Goal: Find specific page/section: Find specific page/section

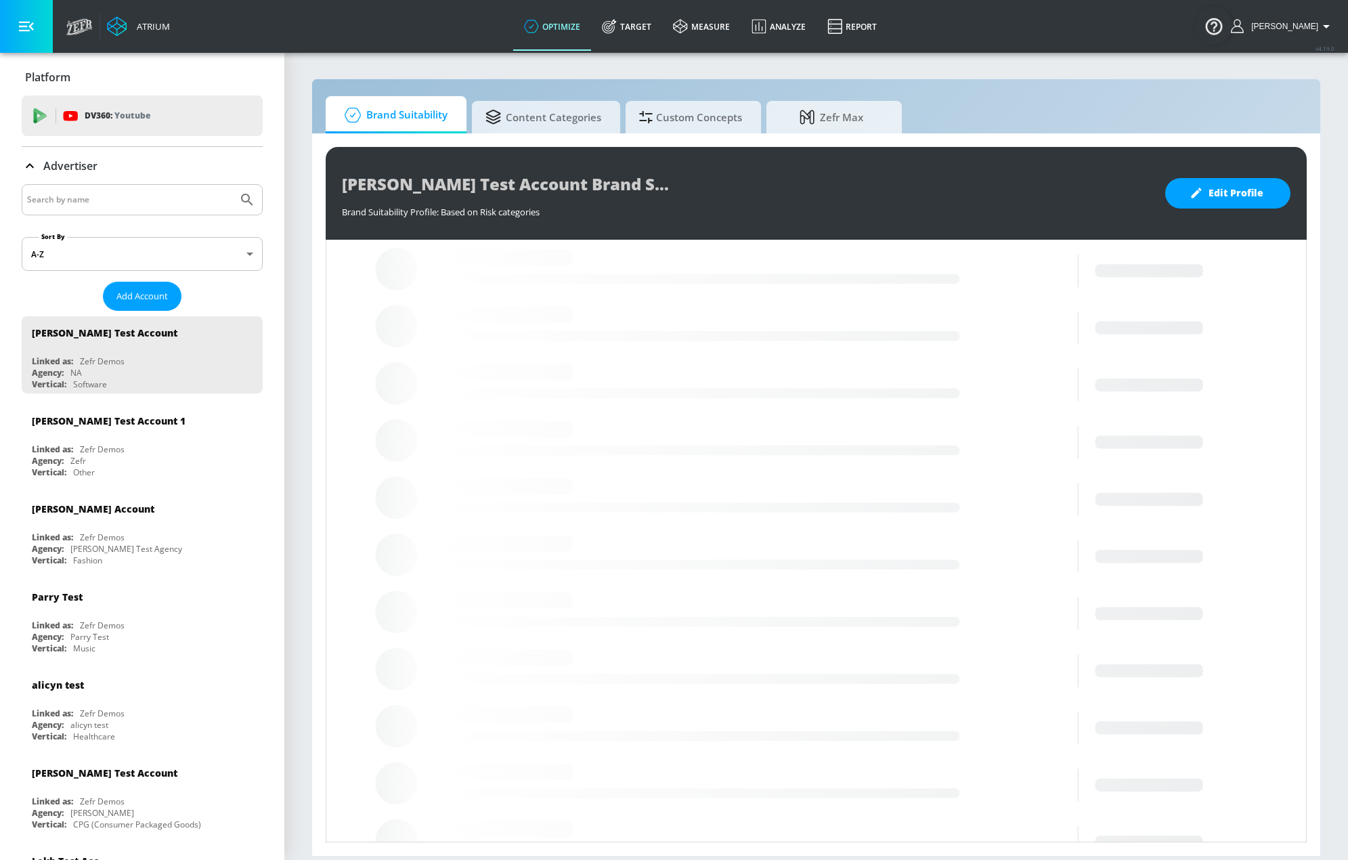
click at [149, 206] on input "Search by name" at bounding box center [129, 200] width 205 height 18
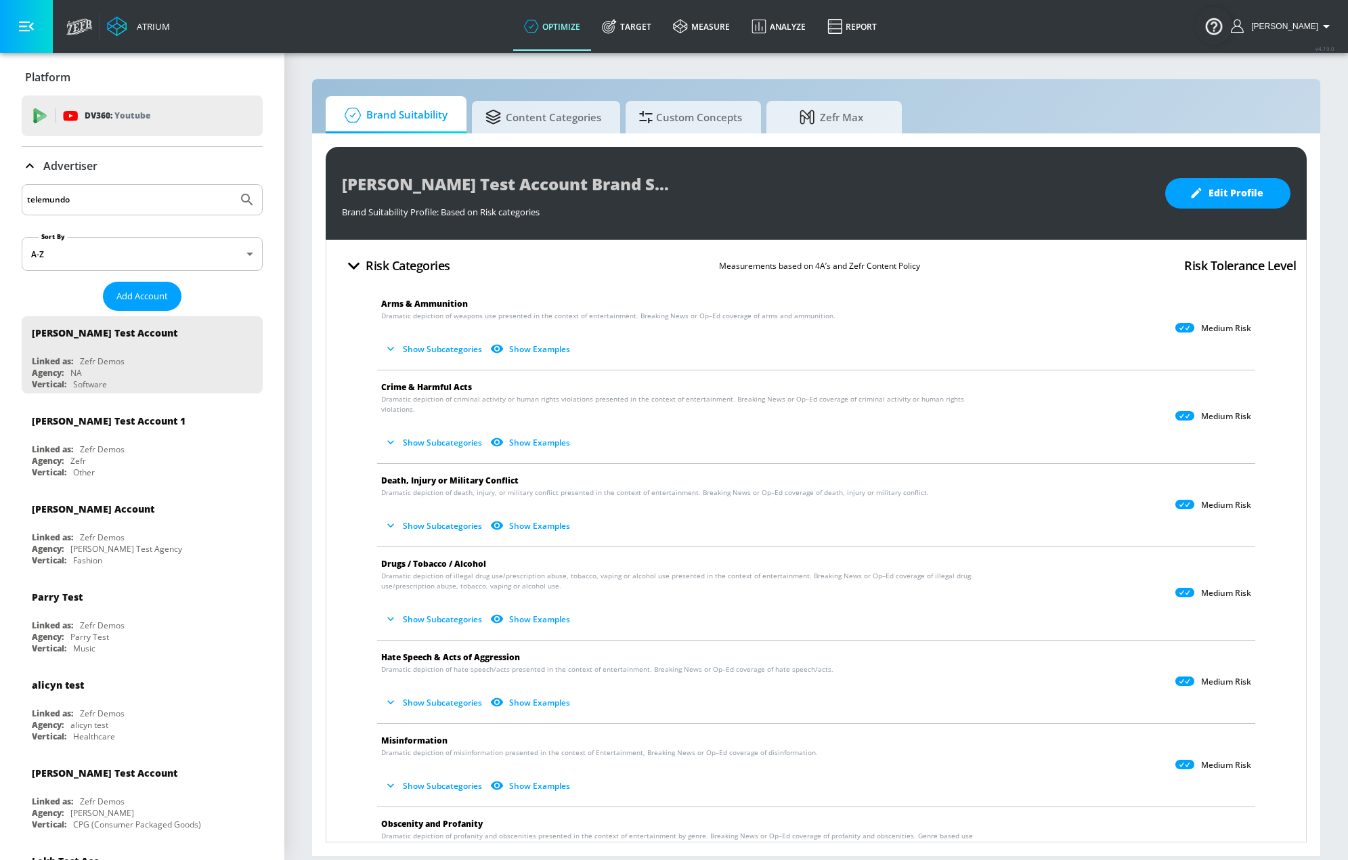
type input "telemundo"
click at [232, 185] on button "Submit Search" at bounding box center [247, 200] width 30 height 30
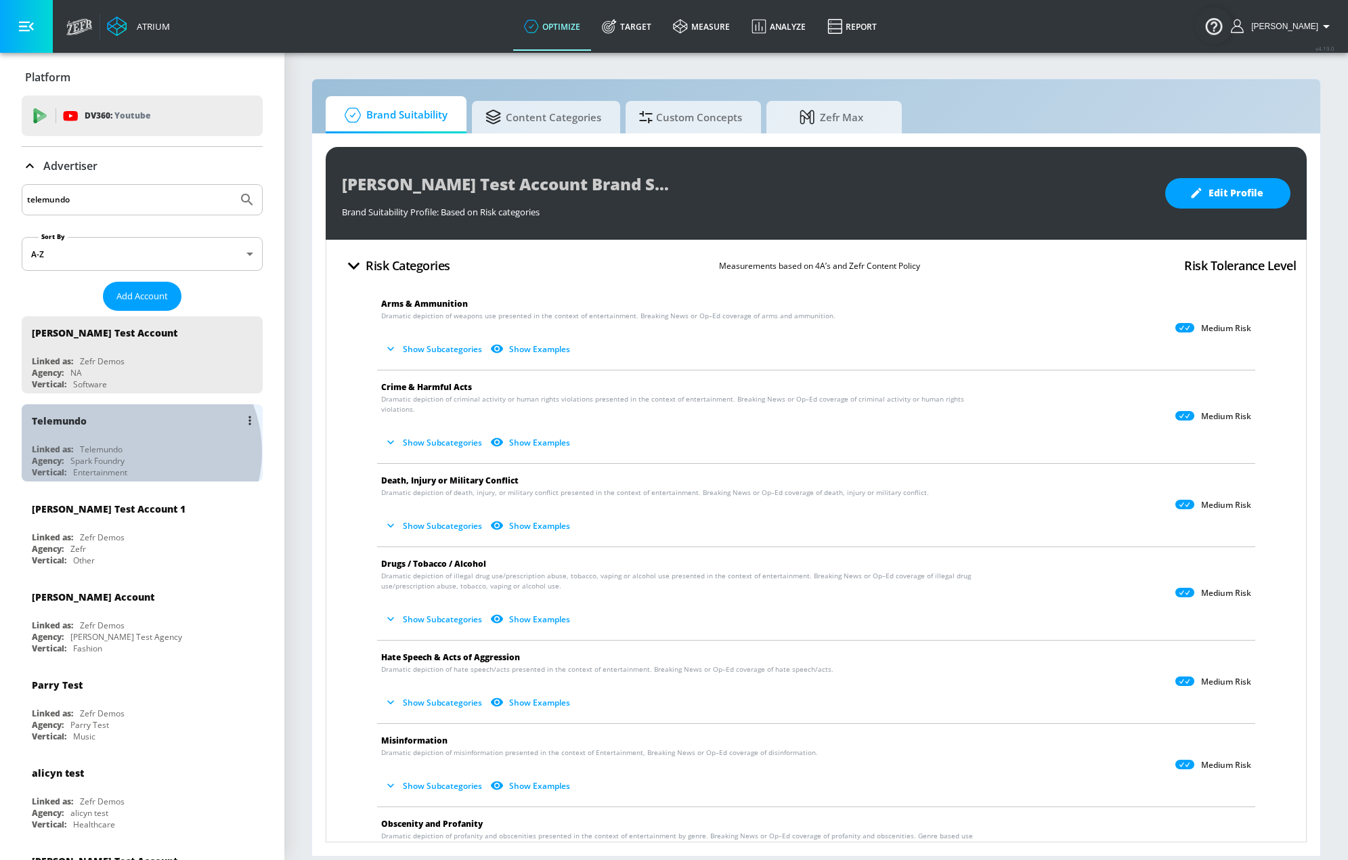
click at [130, 451] on div "Linked as: Telemundo" at bounding box center [145, 449] width 227 height 12
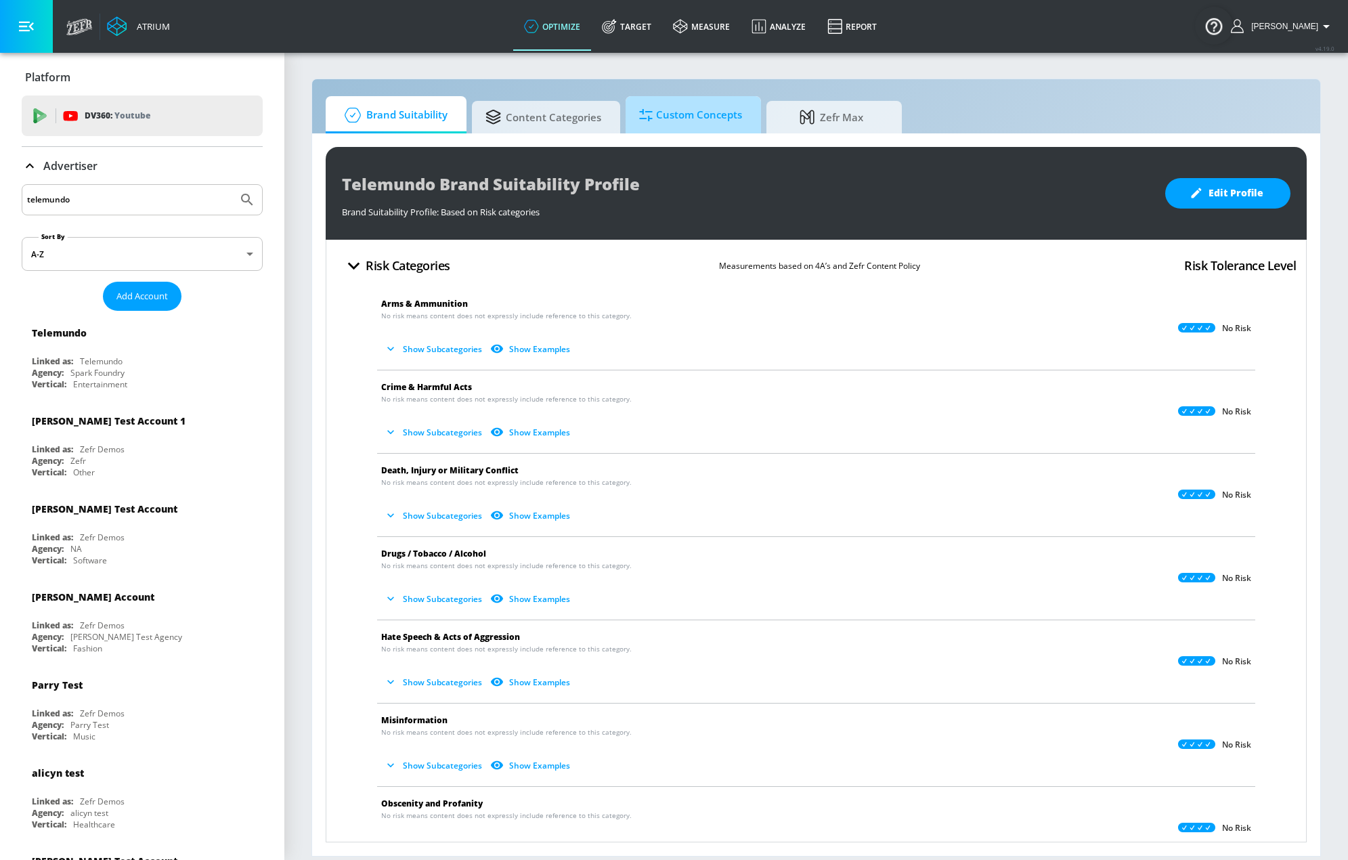
click at [656, 120] on span "Custom Concepts" at bounding box center [690, 115] width 103 height 32
